Goal: Task Accomplishment & Management: Manage account settings

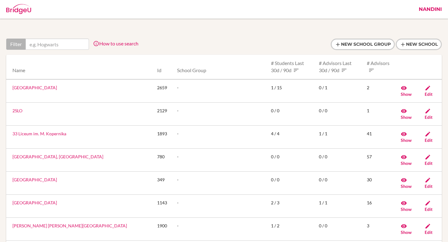
click at [423, 10] on link "Nandini" at bounding box center [430, 9] width 29 height 19
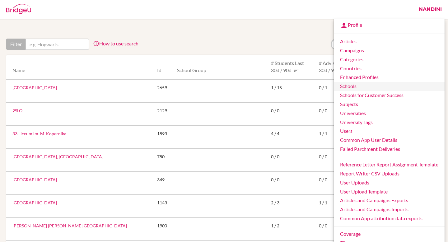
click at [347, 86] on link "Schools" at bounding box center [389, 86] width 111 height 9
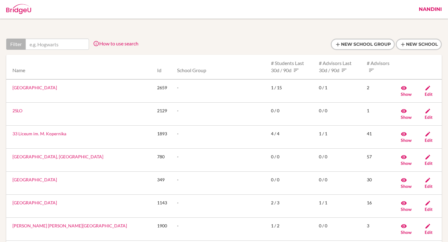
click at [433, 9] on link "Nandini" at bounding box center [430, 9] width 29 height 19
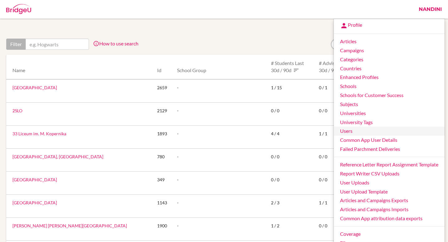
click at [347, 134] on link "Users" at bounding box center [389, 131] width 111 height 9
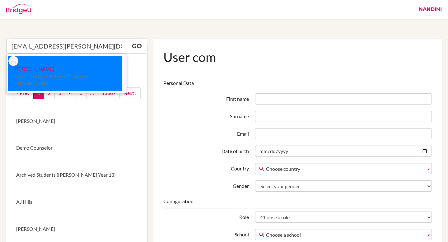
click at [108, 59] on li "Sarah Borgerding counselor@tisa.az" at bounding box center [67, 73] width 120 height 37
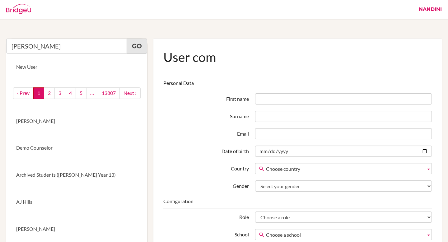
type input "Sarah Borgerding"
click at [133, 47] on link "Go" at bounding box center [137, 46] width 21 height 15
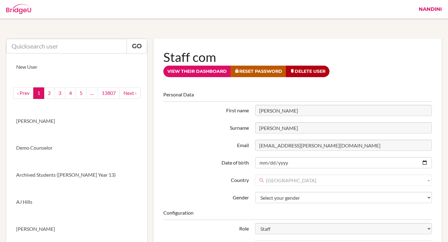
click at [424, 8] on link "Nandini" at bounding box center [430, 9] width 29 height 19
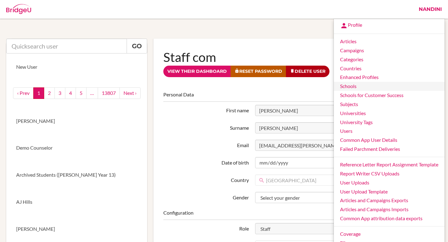
click at [349, 88] on link "Schools" at bounding box center [389, 86] width 111 height 9
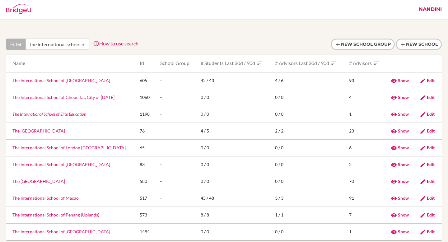
scroll to position [0, 4]
type input "the international school of"
click at [77, 80] on link "The International School of Azerbaijan" at bounding box center [61, 80] width 98 height 5
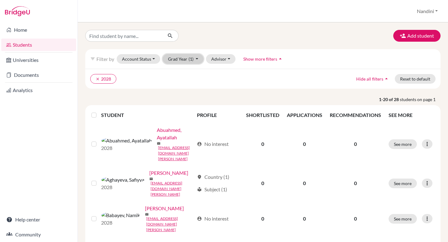
click at [169, 63] on button "Grad Year (1)" at bounding box center [183, 59] width 41 height 10
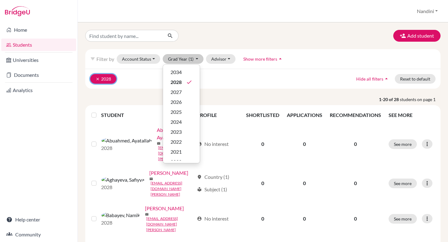
click at [97, 79] on icon "clear" at bounding box center [98, 79] width 4 height 4
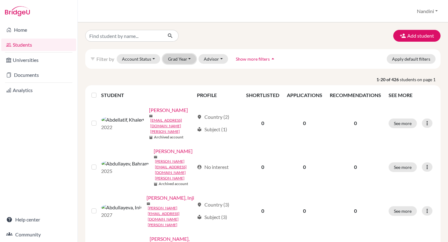
click at [182, 56] on button "Grad Year" at bounding box center [180, 59] width 34 height 10
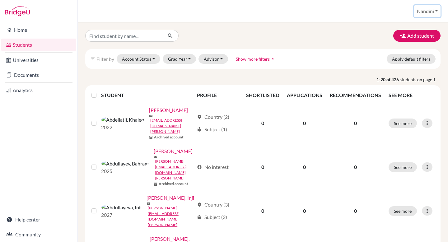
click at [426, 13] on button "Nandini" at bounding box center [427, 11] width 26 height 12
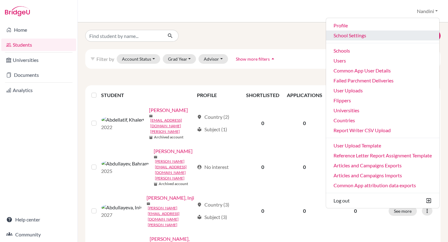
click at [382, 36] on link "School Settings" at bounding box center [382, 35] width 113 height 10
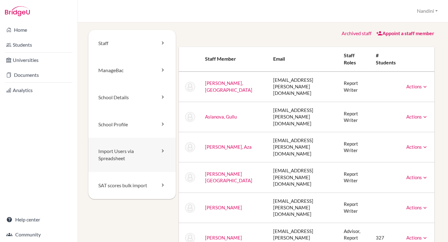
click at [133, 148] on link "Import Users via Spreadsheet" at bounding box center [131, 155] width 87 height 34
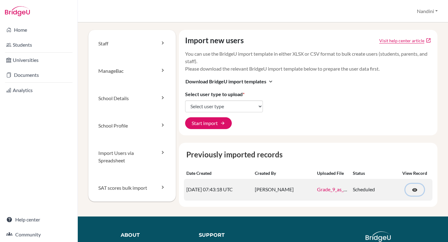
click at [415, 189] on span "visibility" at bounding box center [415, 190] width 6 height 6
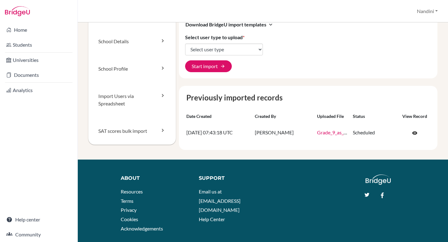
scroll to position [78, 0]
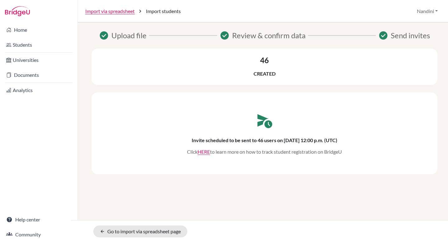
drag, startPoint x: 310, startPoint y: 139, endPoint x: 370, endPoint y: 139, distance: 59.7
click at [370, 139] on div "schedule_send Invite scheduled to be sent to 46 users on [DATE] 12:00 p.m. (UTC…" at bounding box center [264, 133] width 309 height 44
